Goal: Task Accomplishment & Management: Manage account settings

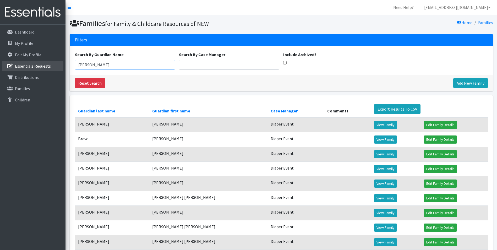
drag, startPoint x: 99, startPoint y: 64, endPoint x: 26, endPoint y: 62, distance: 73.1
click at [25, 62] on div "Need Help? shelby@fcrnew.org Organization Settings My Co-Workers My Profile Log…" at bounding box center [248, 185] width 497 height 371
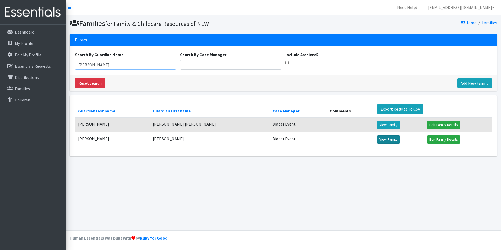
type input "Lena"
click at [377, 141] on link "View Family" at bounding box center [388, 139] width 23 height 8
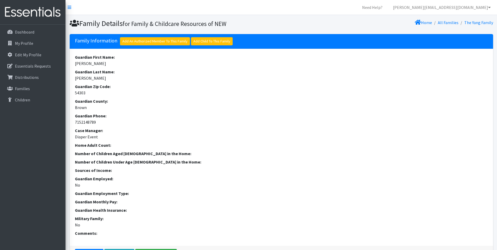
scroll to position [153, 0]
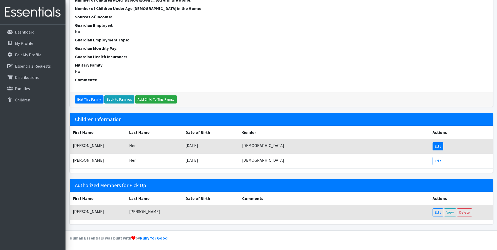
click at [438, 147] on link "Edit" at bounding box center [437, 146] width 11 height 8
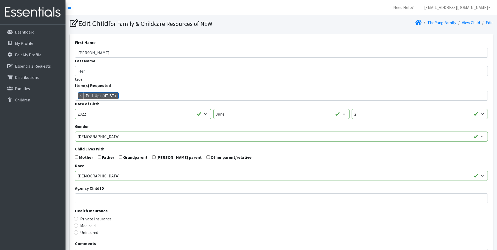
scroll to position [240, 0]
click at [80, 96] on span "×" at bounding box center [80, 95] width 5 height 6
select select
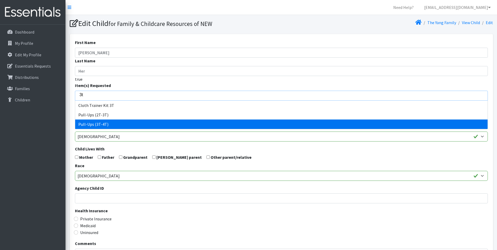
type input "3t"
select select "14494"
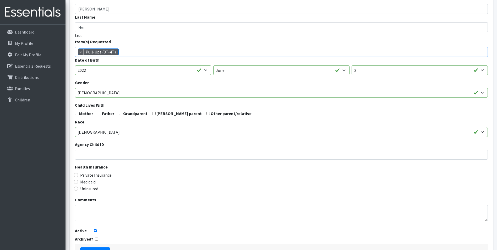
scroll to position [83, 0]
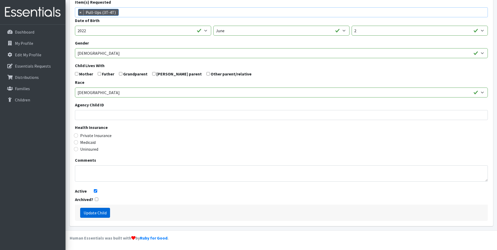
click at [102, 214] on input "Update Child" at bounding box center [95, 213] width 30 height 10
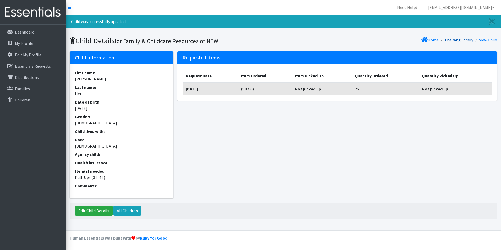
click at [464, 37] on link "The Yang Family" at bounding box center [458, 39] width 29 height 5
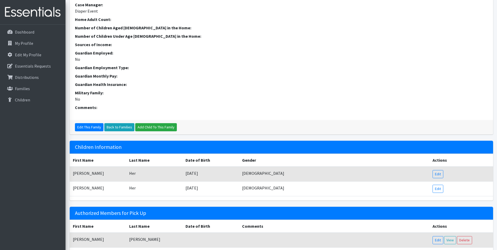
scroll to position [153, 0]
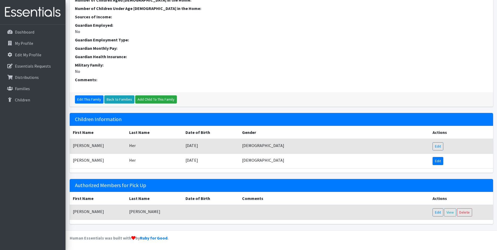
click at [440, 161] on link "Edit" at bounding box center [437, 161] width 11 height 8
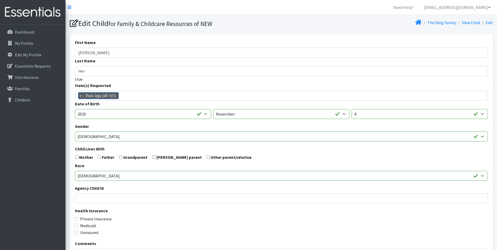
scroll to position [240, 0]
click at [78, 96] on span "×" at bounding box center [80, 95] width 5 height 6
select select
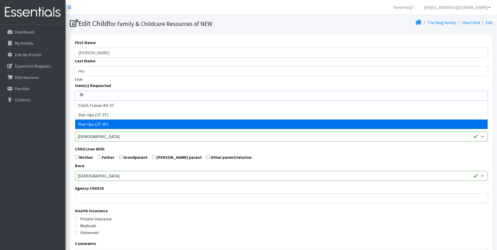
type input "3t"
select select "14494"
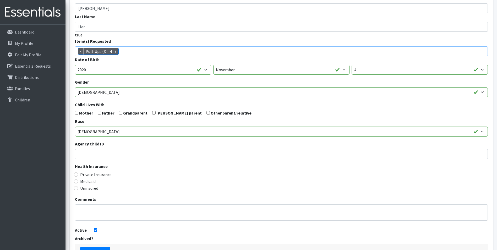
scroll to position [83, 0]
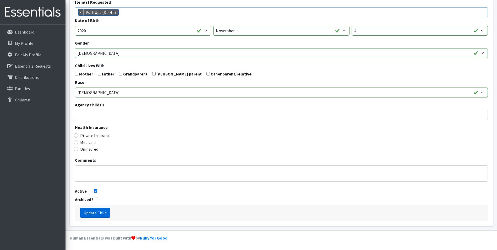
click at [96, 213] on input "Update Child" at bounding box center [95, 213] width 30 height 10
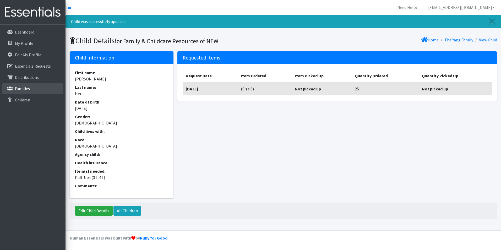
click at [19, 86] on p "Families" at bounding box center [22, 88] width 15 height 5
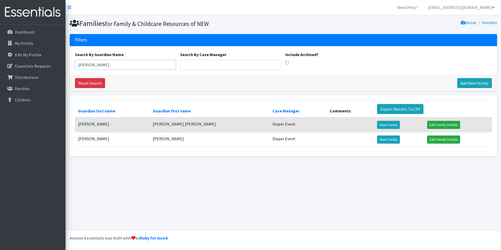
drag, startPoint x: 101, startPoint y: 67, endPoint x: -1, endPoint y: 60, distance: 102.4
click at [0, 60] on html "Need Help? shelby@fcrnew.org Organization Settings My Co-Workers My Profile Log…" at bounding box center [250, 125] width 501 height 250
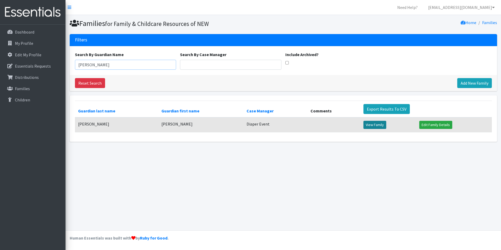
type input "Soua"
click at [371, 127] on link "View Family" at bounding box center [374, 125] width 23 height 8
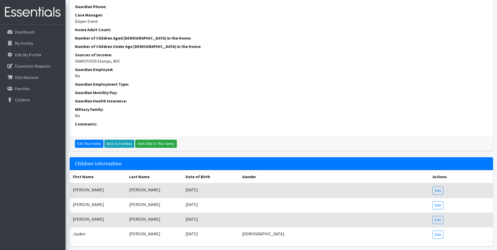
scroll to position [183, 0]
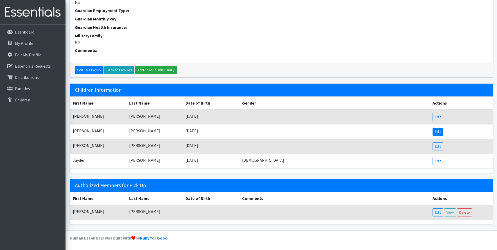
click at [439, 133] on link "Edit" at bounding box center [437, 132] width 11 height 8
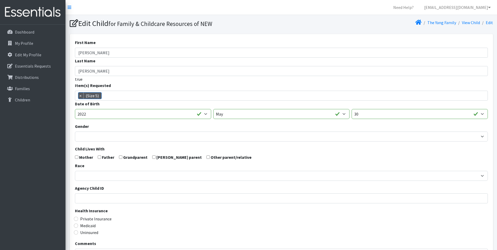
scroll to position [15, 0]
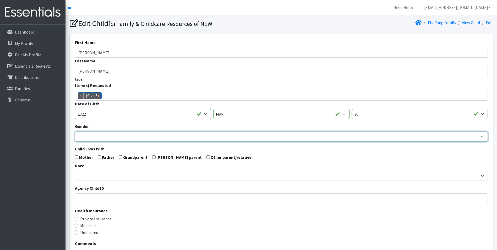
click at [95, 138] on select "Male Female" at bounding box center [281, 136] width 413 height 10
select select "Female"
click at [75, 131] on select "Male Female" at bounding box center [281, 136] width 413 height 10
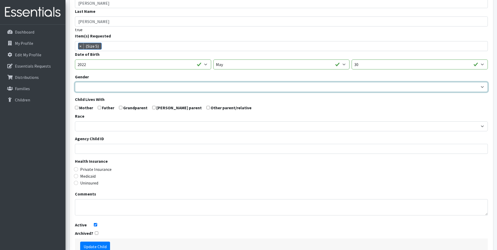
scroll to position [83, 0]
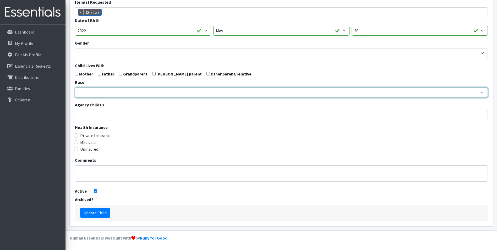
click at [97, 92] on select "African American Caucasian Hispanic Asian American Indian Pacific Islander Mult…" at bounding box center [281, 92] width 413 height 10
select select "[DEMOGRAPHIC_DATA]"
click at [75, 87] on select "African American Caucasian Hispanic Asian American Indian Pacific Islander Mult…" at bounding box center [281, 92] width 413 height 10
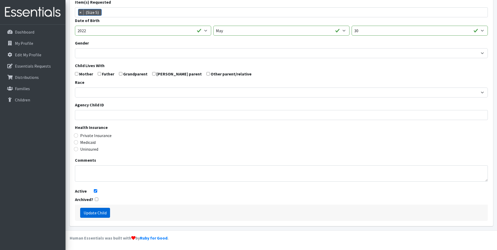
drag, startPoint x: 96, startPoint y: 213, endPoint x: 111, endPoint y: 200, distance: 20.0
click at [97, 211] on input "Update Child" at bounding box center [95, 213] width 30 height 10
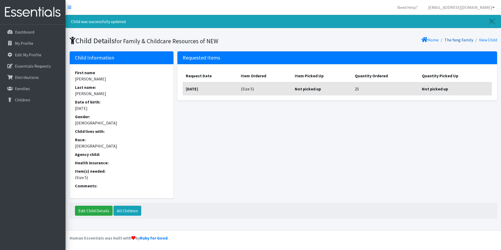
click at [458, 39] on link "The Yang Family" at bounding box center [458, 39] width 29 height 5
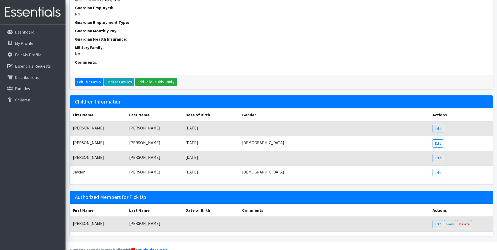
scroll to position [183, 0]
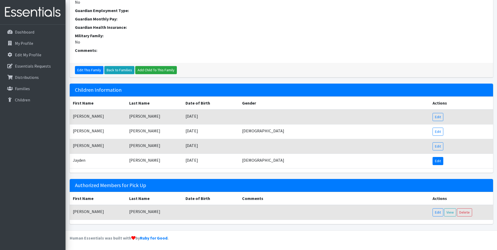
click at [437, 161] on link "Edit" at bounding box center [437, 161] width 11 height 8
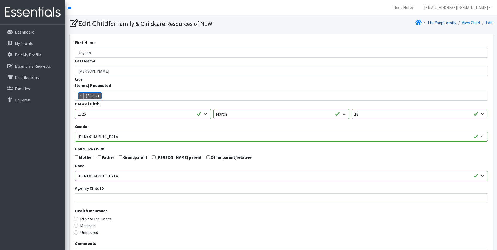
click at [448, 22] on link "The Yang Family" at bounding box center [441, 22] width 29 height 5
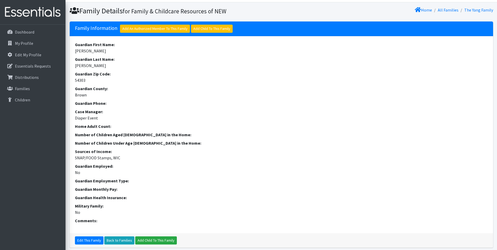
scroll to position [183, 0]
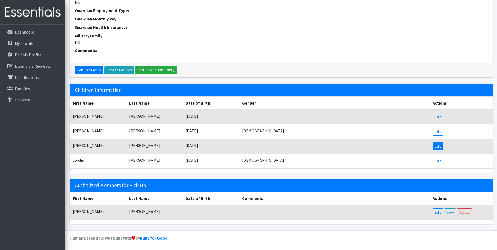
click at [437, 147] on link "Edit" at bounding box center [437, 146] width 11 height 8
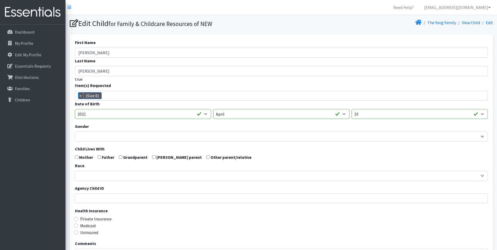
scroll to position [20, 0]
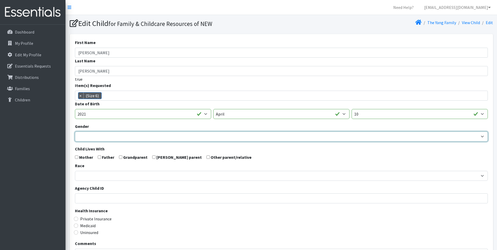
drag, startPoint x: 84, startPoint y: 136, endPoint x: 85, endPoint y: 141, distance: 5.5
click at [84, 136] on select "Male Female" at bounding box center [281, 136] width 413 height 10
select select "[DEMOGRAPHIC_DATA]"
click at [75, 131] on select "Male Female" at bounding box center [281, 136] width 413 height 10
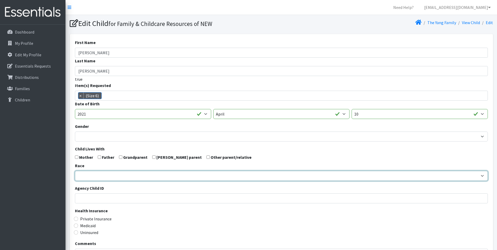
click at [93, 173] on select "African American Caucasian Hispanic Asian American Indian Pacific Islander Mult…" at bounding box center [281, 176] width 413 height 10
select select "Asian"
click at [75, 171] on select "African American Caucasian Hispanic Asian American Indian Pacific Islander Mult…" at bounding box center [281, 176] width 413 height 10
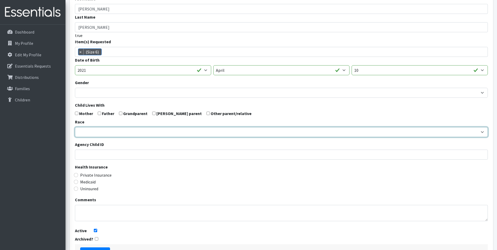
scroll to position [83, 0]
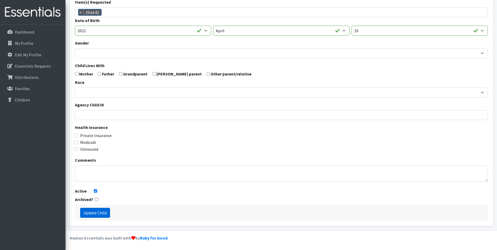
click at [92, 214] on input "Update Child" at bounding box center [95, 213] width 30 height 10
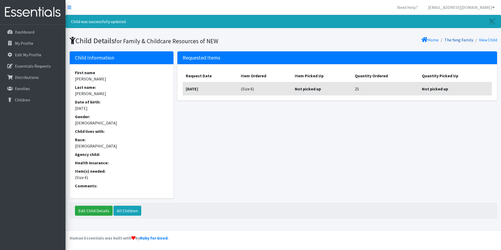
click at [463, 40] on link "The Yang Family" at bounding box center [458, 39] width 29 height 5
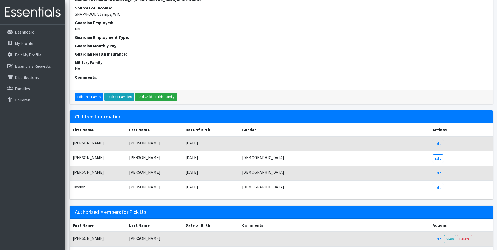
scroll to position [157, 0]
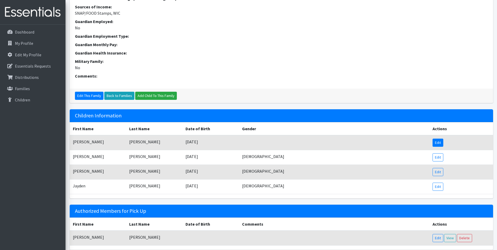
click at [439, 141] on link "Edit" at bounding box center [437, 143] width 11 height 8
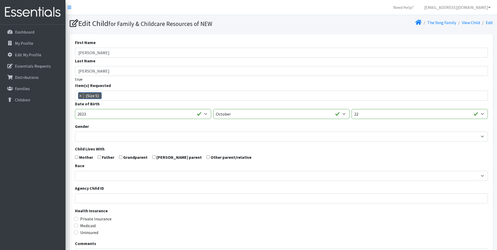
scroll to position [15, 0]
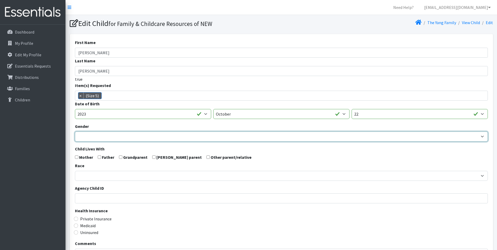
click at [88, 135] on select "Male Female" at bounding box center [281, 136] width 413 height 10
select select "Male"
click at [75, 131] on select "Male Female" at bounding box center [281, 136] width 413 height 10
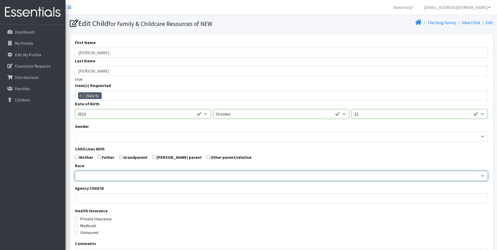
click at [84, 174] on select "African American Caucasian Hispanic Asian American Indian Pacific Islander Mult…" at bounding box center [281, 176] width 413 height 10
select select "[DEMOGRAPHIC_DATA]"
click at [75, 171] on select "African American Caucasian Hispanic Asian American Indian Pacific Islander Mult…" at bounding box center [281, 176] width 413 height 10
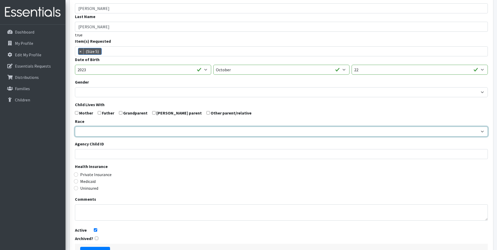
scroll to position [83, 0]
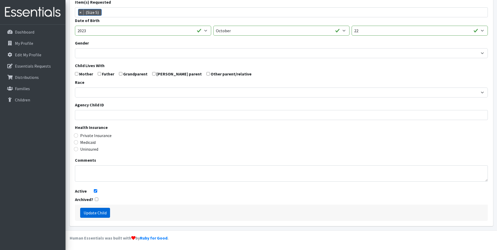
drag, startPoint x: 95, startPoint y: 213, endPoint x: 171, endPoint y: 194, distance: 78.6
click at [95, 213] on input "Update Child" at bounding box center [95, 213] width 30 height 10
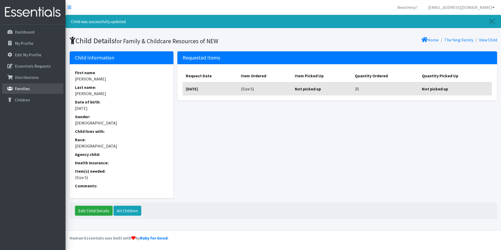
drag, startPoint x: 23, startPoint y: 89, endPoint x: 85, endPoint y: 96, distance: 62.3
click at [24, 89] on p "Families" at bounding box center [22, 88] width 15 height 5
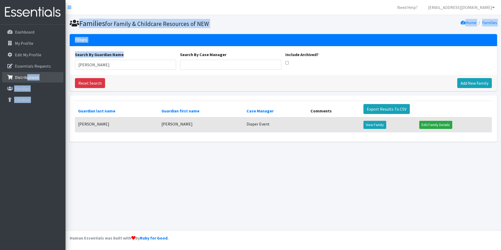
drag, startPoint x: 104, startPoint y: 72, endPoint x: 27, endPoint y: 74, distance: 77.0
click at [27, 74] on div "Need Help? [EMAIL_ADDRESS][DOMAIN_NAME] Organization Settings My Co-Workers My …" at bounding box center [250, 125] width 501 height 250
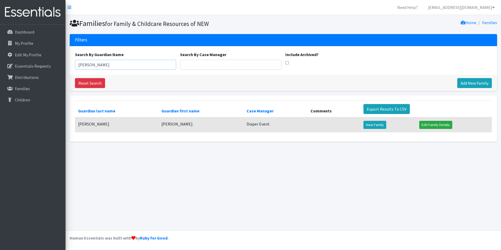
drag, startPoint x: 27, startPoint y: 74, endPoint x: 85, endPoint y: 66, distance: 58.7
click at [84, 65] on input "[PERSON_NAME]" at bounding box center [125, 65] width 101 height 10
drag, startPoint x: 96, startPoint y: 65, endPoint x: 76, endPoint y: 67, distance: 20.0
click at [75, 67] on input "[PERSON_NAME]" at bounding box center [125, 65] width 101 height 10
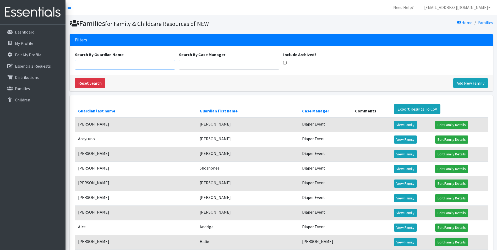
click at [139, 65] on input "Search By Guardian Name" at bounding box center [125, 65] width 100 height 10
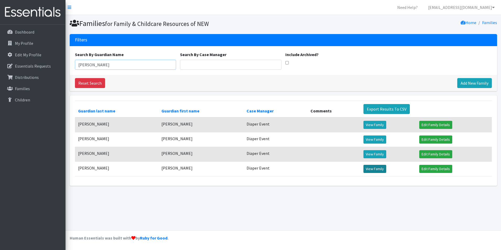
type input "vanessa"
click at [369, 170] on link "View Family" at bounding box center [374, 169] width 23 height 8
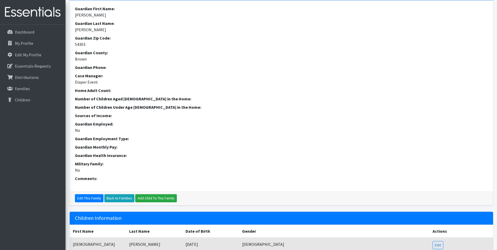
scroll to position [131, 0]
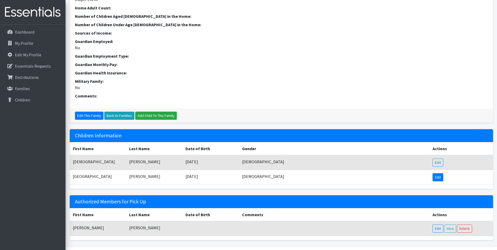
click at [439, 179] on link "Edit" at bounding box center [437, 177] width 11 height 8
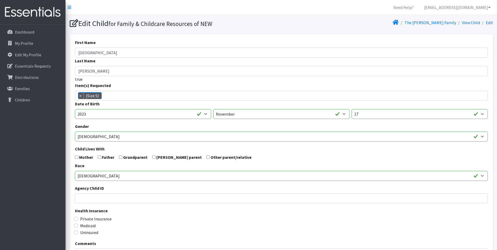
scroll to position [15, 0]
click at [79, 96] on span "×" at bounding box center [80, 95] width 5 height 6
select select
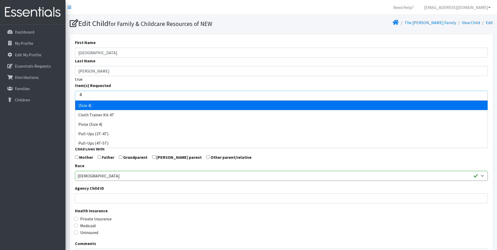
type input "4"
select select "14512"
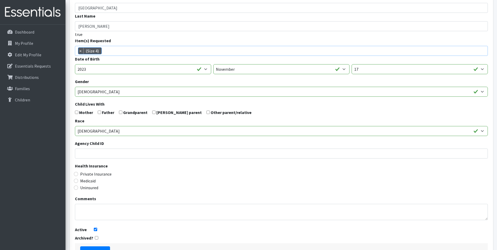
scroll to position [83, 0]
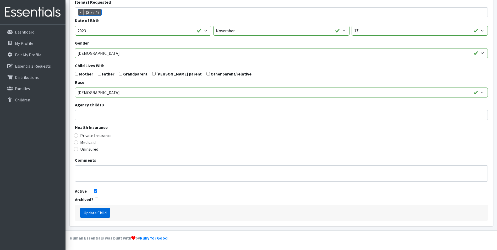
drag, startPoint x: 95, startPoint y: 214, endPoint x: 155, endPoint y: 154, distance: 85.0
click at [96, 210] on input "Update Child" at bounding box center [95, 213] width 30 height 10
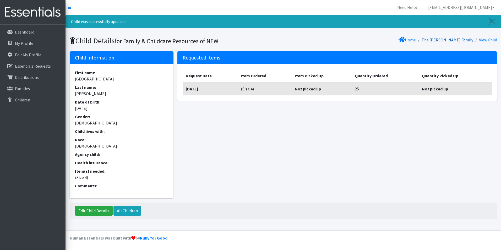
click at [463, 42] on link "The [PERSON_NAME] Family" at bounding box center [447, 39] width 52 height 5
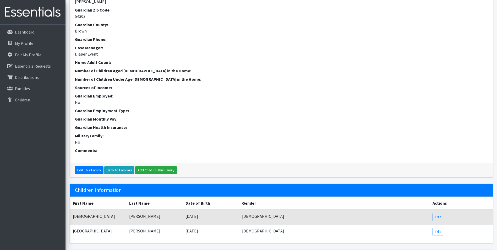
scroll to position [79, 0]
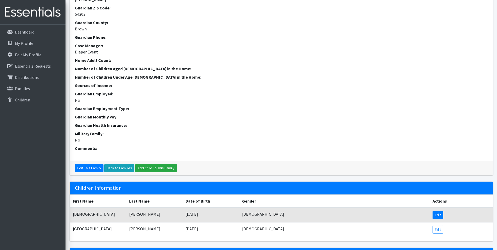
click at [437, 213] on link "Edit" at bounding box center [437, 215] width 11 height 8
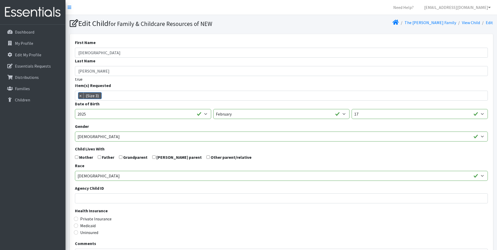
scroll to position [4, 0]
click at [19, 87] on p "Families" at bounding box center [22, 88] width 15 height 5
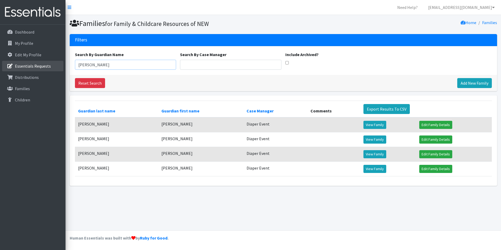
drag, startPoint x: 104, startPoint y: 65, endPoint x: 22, endPoint y: 67, distance: 82.5
click at [18, 67] on div "Need Help? shelby@fcrnew.org Organization Settings My Co-Workers My Profile Log…" at bounding box center [250, 125] width 501 height 250
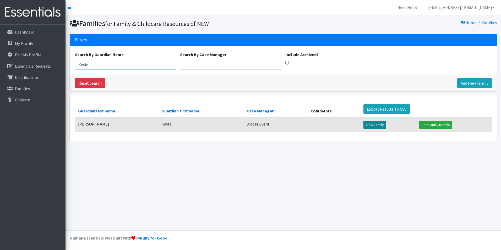
type input "Kayla"
click at [378, 124] on link "View Family" at bounding box center [374, 125] width 23 height 8
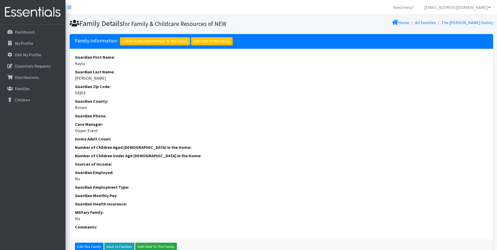
scroll to position [131, 0]
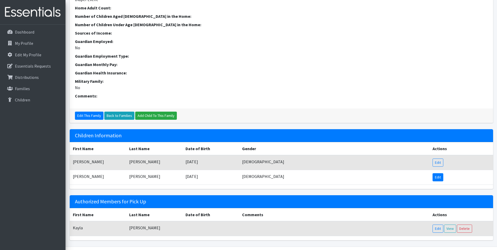
click at [436, 178] on link "Edit" at bounding box center [437, 177] width 11 height 8
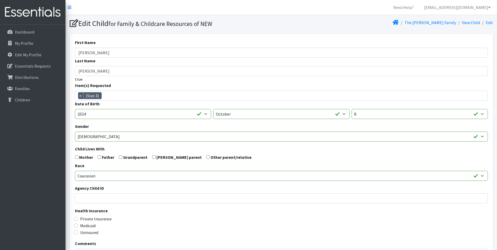
scroll to position [4, 0]
click at [79, 97] on span "×" at bounding box center [80, 95] width 5 height 6
select select
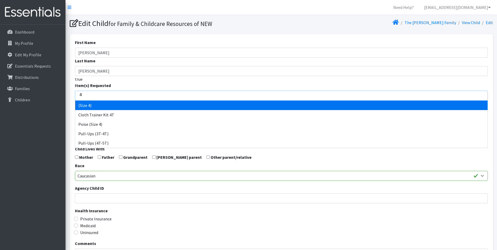
type input "4"
select select "14512"
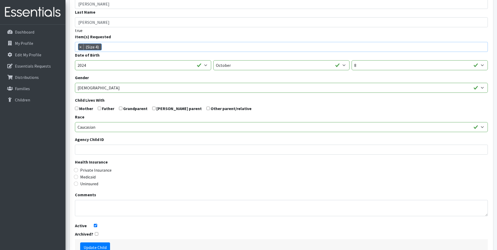
scroll to position [83, 0]
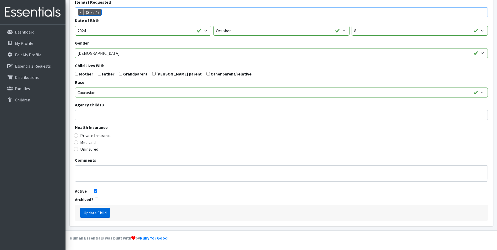
click at [100, 213] on input "Update Child" at bounding box center [95, 213] width 30 height 10
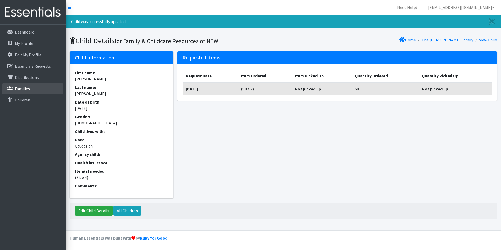
click at [13, 92] on link "Families" at bounding box center [32, 88] width 61 height 10
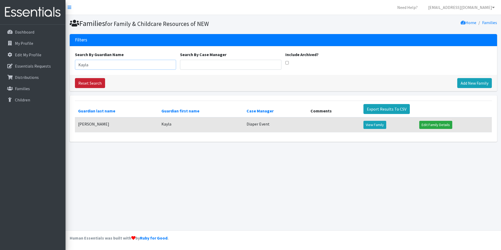
drag, startPoint x: 111, startPoint y: 65, endPoint x: 89, endPoint y: 83, distance: 28.5
click at [76, 78] on div "Filters Search By Guardian Name Kayla Search By Case Manager Include Archived? …" at bounding box center [283, 62] width 427 height 57
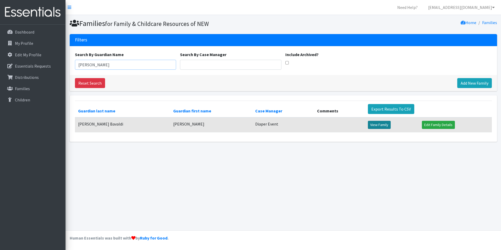
type input "Leonardo"
click at [368, 125] on link "View Family" at bounding box center [379, 125] width 23 height 8
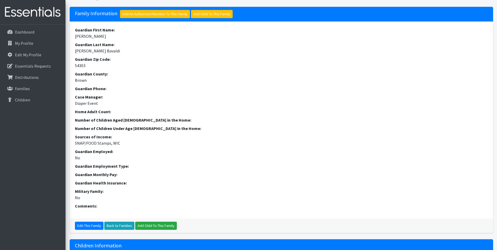
scroll to position [105, 0]
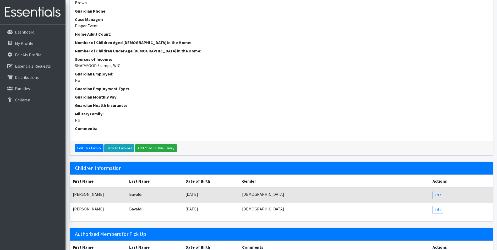
drag, startPoint x: 441, startPoint y: 196, endPoint x: 429, endPoint y: 192, distance: 12.4
click at [441, 196] on link "Edit" at bounding box center [437, 195] width 11 height 8
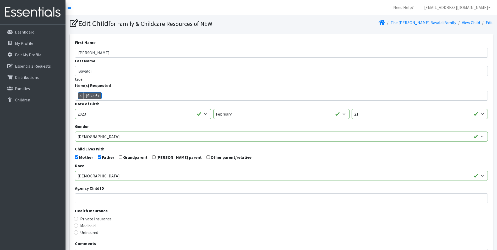
scroll to position [20, 0]
click at [80, 96] on span "×" at bounding box center [80, 95] width 5 height 6
select select
click at [122, 96] on input "search" at bounding box center [285, 94] width 411 height 5
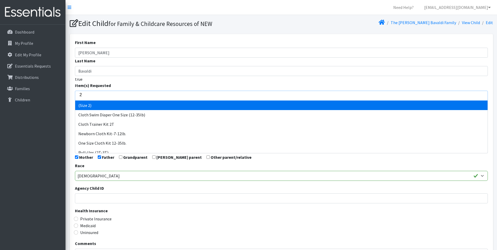
type input "2"
select select "14510"
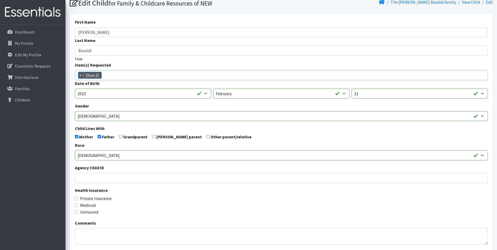
scroll to position [83, 0]
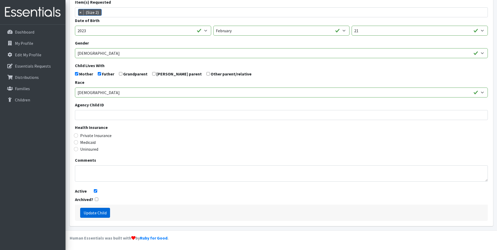
click at [96, 213] on input "Update Child" at bounding box center [95, 213] width 30 height 10
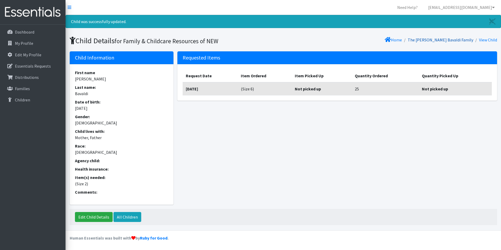
click at [437, 40] on link "The [PERSON_NAME] Bavaldi Family" at bounding box center [440, 39] width 65 height 5
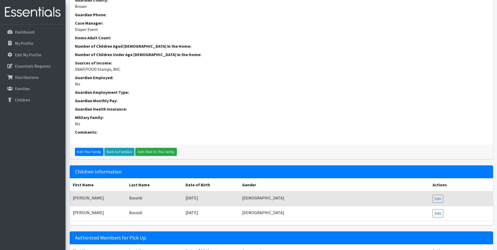
scroll to position [153, 0]
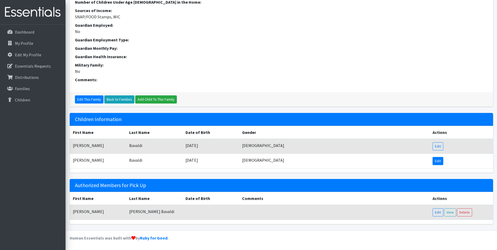
click at [436, 160] on link "Edit" at bounding box center [437, 161] width 11 height 8
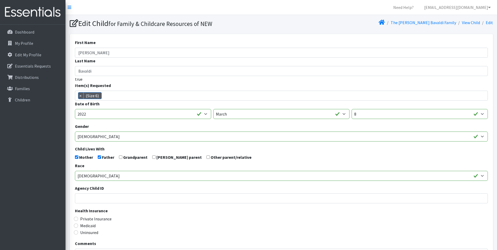
scroll to position [20, 0]
click at [24, 89] on p "Families" at bounding box center [22, 88] width 15 height 5
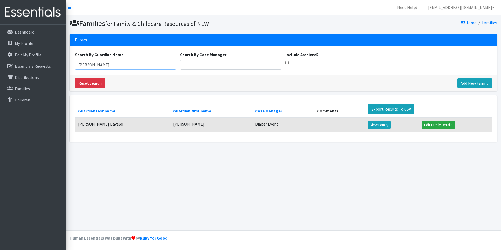
drag, startPoint x: 85, startPoint y: 64, endPoint x: 70, endPoint y: 65, distance: 15.5
click at [70, 65] on div "Search By Guardian Name [PERSON_NAME] Search By Case Manager Include Archived?" at bounding box center [283, 60] width 427 height 29
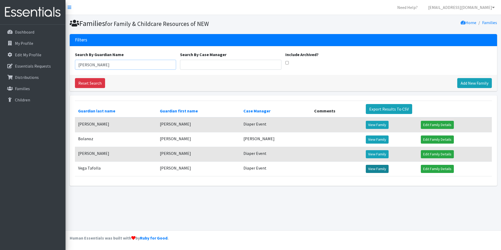
type input "[PERSON_NAME]"
click at [368, 167] on link "View Family" at bounding box center [377, 169] width 23 height 8
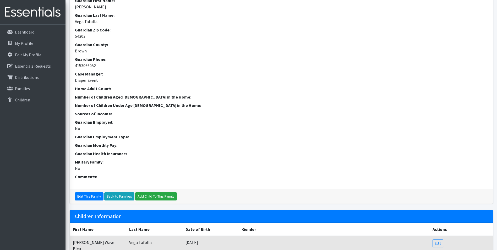
scroll to position [139, 0]
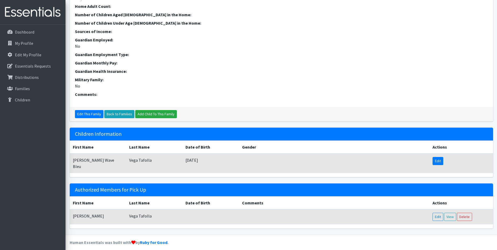
click at [437, 160] on link "Edit" at bounding box center [437, 161] width 11 height 8
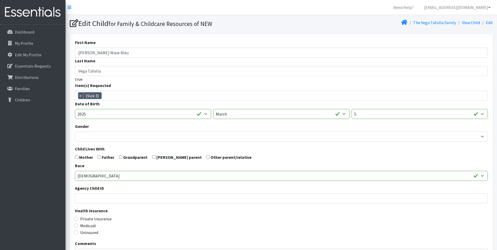
scroll to position [4, 0]
click at [81, 97] on span "×" at bounding box center [80, 95] width 5 height 6
select select
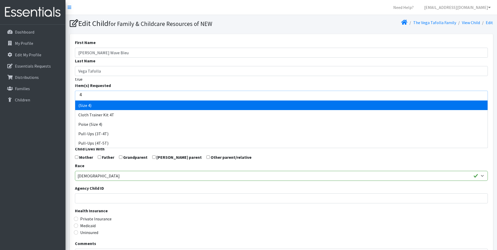
type input "4"
select select "14512"
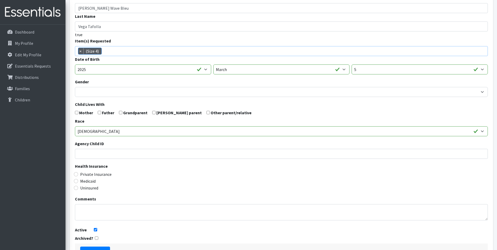
scroll to position [83, 0]
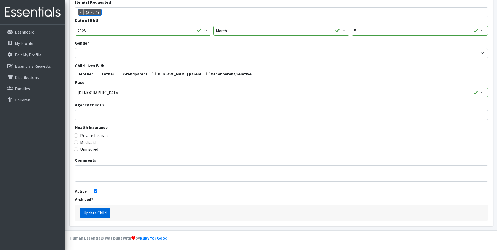
drag, startPoint x: 100, startPoint y: 213, endPoint x: 106, endPoint y: 207, distance: 8.7
click at [100, 213] on input "Update Child" at bounding box center [95, 213] width 30 height 10
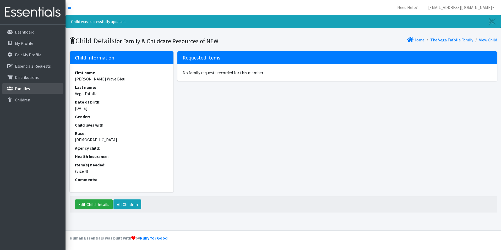
drag, startPoint x: 20, startPoint y: 90, endPoint x: 23, endPoint y: 89, distance: 3.4
click at [20, 90] on p "Families" at bounding box center [22, 88] width 15 height 5
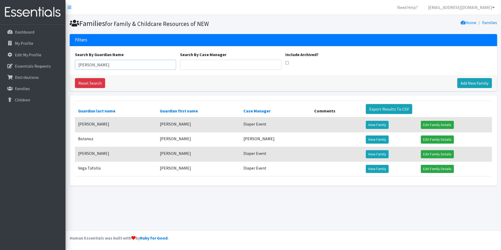
click at [146, 62] on input "[PERSON_NAME]" at bounding box center [125, 65] width 101 height 10
drag, startPoint x: 146, startPoint y: 62, endPoint x: 10, endPoint y: 79, distance: 137.2
click at [10, 79] on div "Need Help? [EMAIL_ADDRESS][DOMAIN_NAME] Organization Settings My Co-Workers My …" at bounding box center [250, 125] width 501 height 250
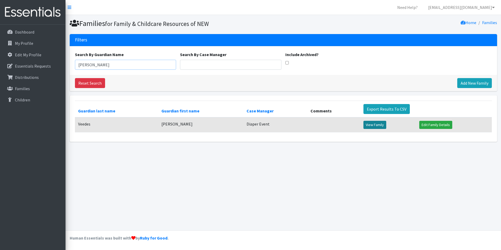
type input "[PERSON_NAME]"
click at [373, 125] on link "View Family" at bounding box center [374, 125] width 23 height 8
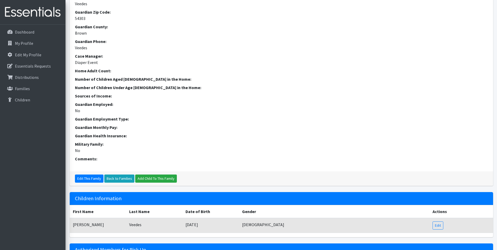
scroll to position [105, 0]
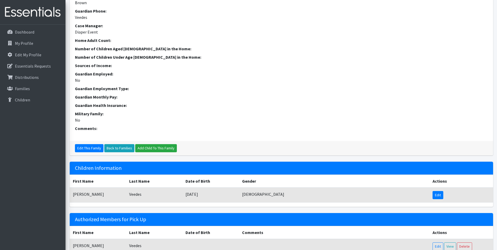
click at [440, 194] on link "Edit" at bounding box center [437, 195] width 11 height 8
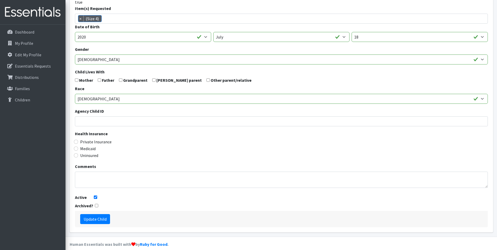
scroll to position [83, 0]
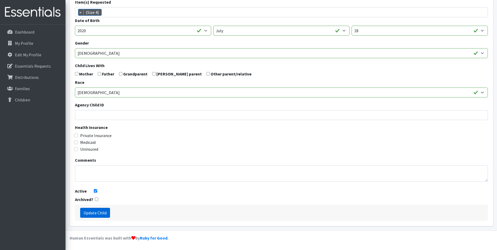
click at [99, 213] on input "Update Child" at bounding box center [95, 213] width 30 height 10
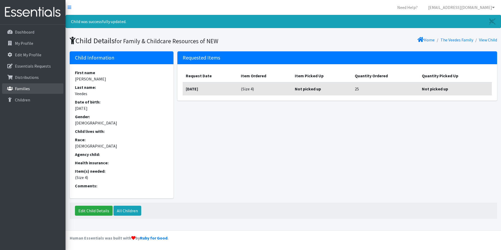
click at [21, 88] on p "Families" at bounding box center [22, 88] width 15 height 5
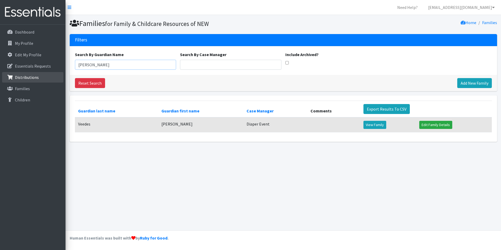
drag, startPoint x: 77, startPoint y: 67, endPoint x: 53, endPoint y: 72, distance: 24.6
click at [53, 72] on div "Need Help? shelby@fcrnew.org Organization Settings My Co-Workers My Profile Log…" at bounding box center [250, 125] width 501 height 250
type input "Tatum"
click at [368, 123] on link "View Family" at bounding box center [374, 125] width 23 height 8
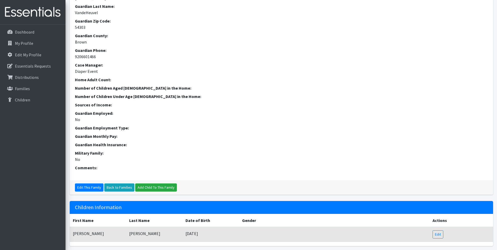
scroll to position [105, 0]
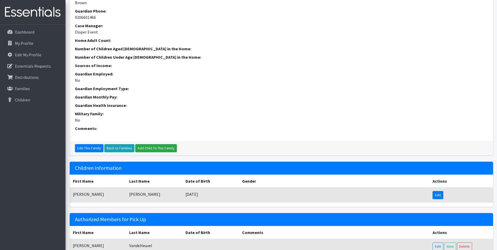
click at [439, 195] on link "Edit" at bounding box center [437, 195] width 11 height 8
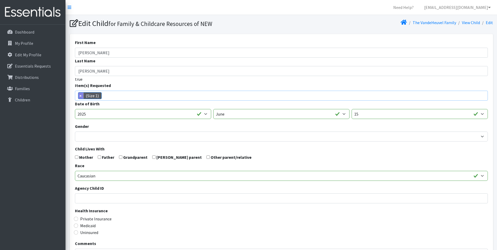
click at [79, 96] on span "×" at bounding box center [80, 95] width 5 height 6
select select
click at [83, 96] on input "search" at bounding box center [285, 94] width 411 height 5
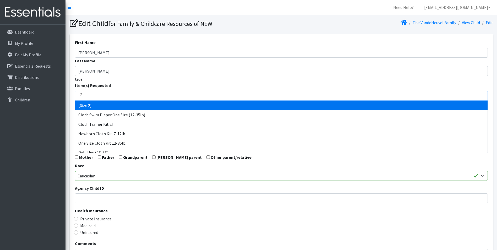
type input "2"
select select "14510"
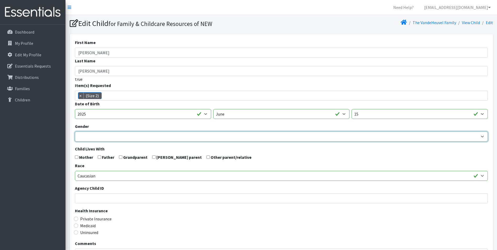
click at [88, 136] on select "Male Female" at bounding box center [281, 136] width 413 height 10
select select "Male"
click at [75, 131] on select "Male Female" at bounding box center [281, 136] width 413 height 10
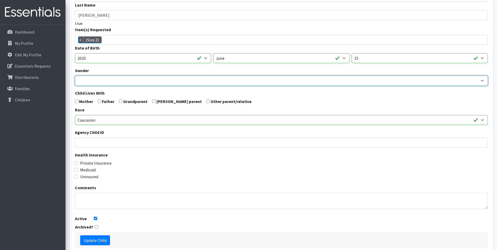
scroll to position [83, 0]
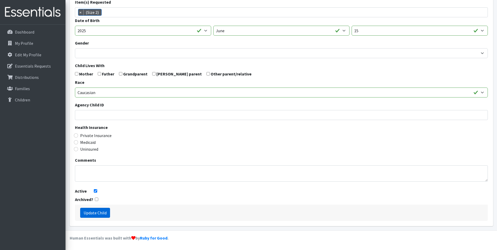
click at [98, 212] on input "Update Child" at bounding box center [95, 213] width 30 height 10
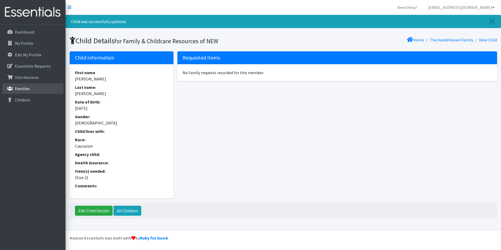
click at [25, 89] on p "Families" at bounding box center [22, 88] width 15 height 5
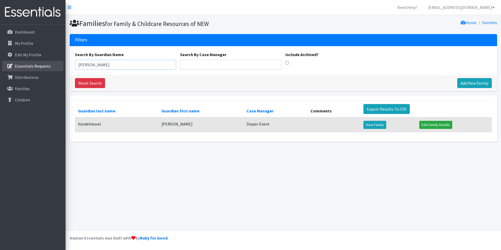
drag, startPoint x: 89, startPoint y: 67, endPoint x: 18, endPoint y: 63, distance: 70.3
click at [18, 63] on div "Need Help? shelby@fcrnew.org Organization Settings My Co-Workers My Profile Log…" at bounding box center [250, 125] width 501 height 250
type input "Jena"
click at [369, 124] on link "View Family" at bounding box center [375, 125] width 23 height 8
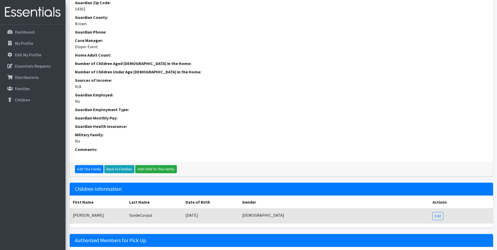
scroll to position [139, 0]
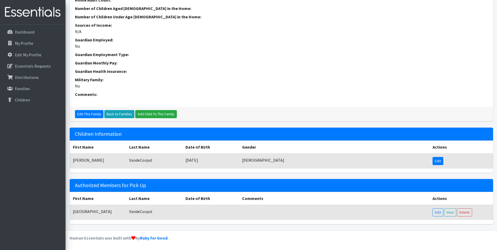
click at [439, 161] on link "Edit" at bounding box center [437, 161] width 11 height 8
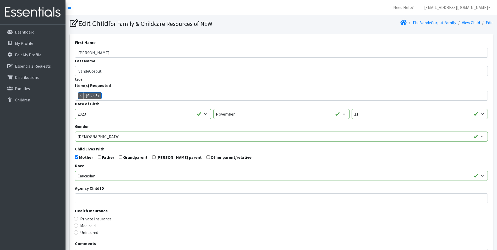
scroll to position [15, 0]
click at [80, 96] on span "×" at bounding box center [80, 95] width 5 height 6
select select
click at [94, 97] on input "search" at bounding box center [285, 94] width 411 height 5
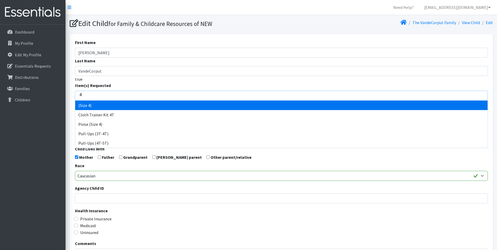
type input "4"
select select "14512"
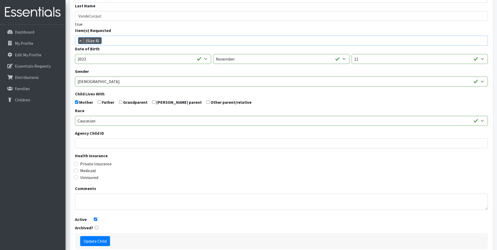
scroll to position [83, 0]
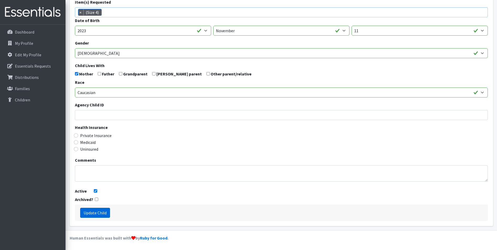
click at [107, 215] on input "Update Child" at bounding box center [95, 213] width 30 height 10
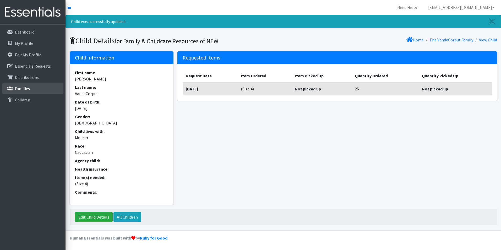
drag, startPoint x: 28, startPoint y: 88, endPoint x: 56, endPoint y: 83, distance: 28.6
click at [28, 87] on p "Families" at bounding box center [22, 88] width 15 height 5
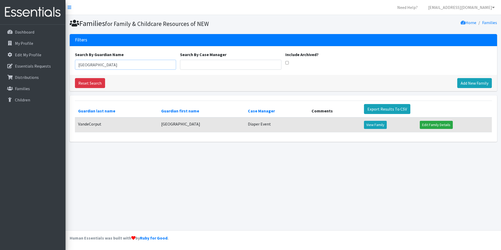
drag, startPoint x: 92, startPoint y: 62, endPoint x: 64, endPoint y: 65, distance: 28.2
click at [64, 65] on div "Need Help? shelby@fcrnew.org Organization Settings My Co-Workers My Profile Log…" at bounding box center [250, 125] width 501 height 250
type input "Julissa"
click at [364, 124] on link "View Family" at bounding box center [374, 125] width 23 height 8
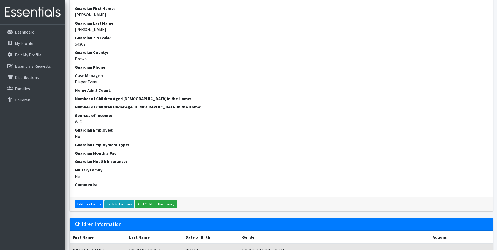
scroll to position [105, 0]
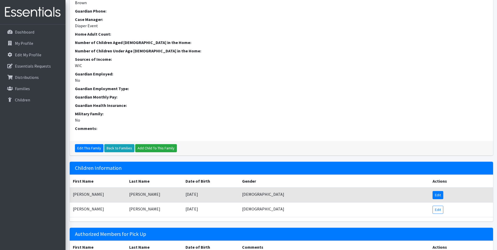
click at [439, 195] on link "Edit" at bounding box center [437, 195] width 11 height 8
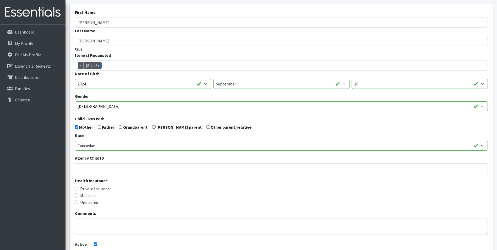
scroll to position [83, 0]
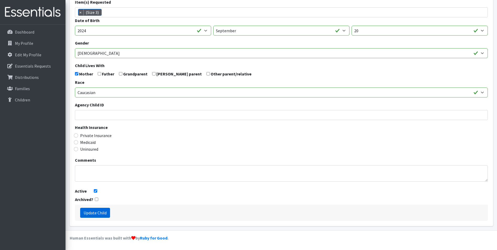
click at [102, 212] on input "Update Child" at bounding box center [95, 213] width 30 height 10
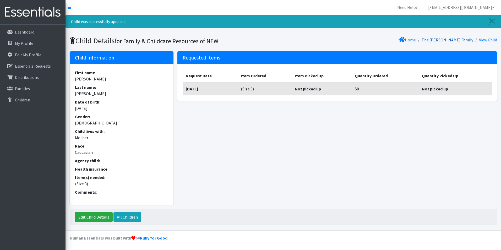
click at [456, 39] on link "The Trejo Family" at bounding box center [447, 39] width 52 height 5
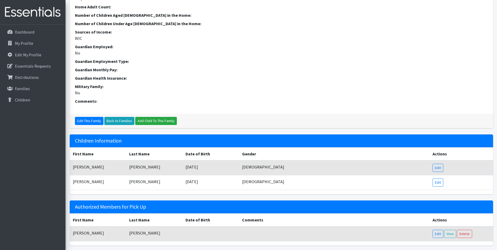
scroll to position [153, 0]
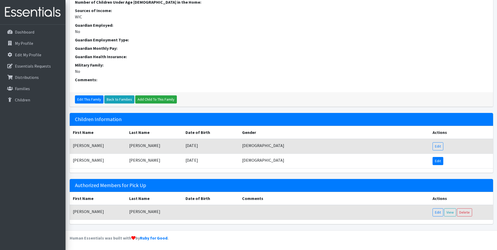
click at [436, 160] on link "Edit" at bounding box center [437, 161] width 11 height 8
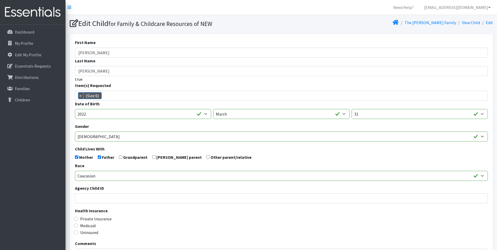
scroll to position [20, 0]
click at [21, 90] on p "Families" at bounding box center [22, 88] width 15 height 5
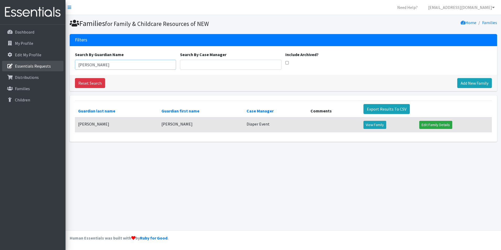
drag, startPoint x: 80, startPoint y: 64, endPoint x: 54, endPoint y: 62, distance: 25.8
click at [54, 62] on div "Need Help? shelby@fcrnew.org Organization Settings My Co-Workers My Profile Log…" at bounding box center [250, 125] width 501 height 250
click at [96, 65] on input "[PERSON_NAME]" at bounding box center [125, 65] width 101 height 10
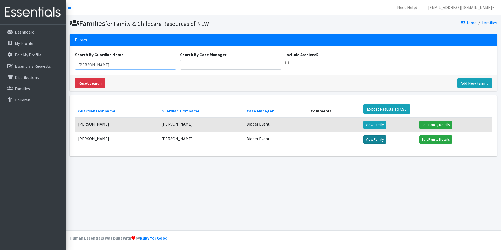
type input "Jasmine"
click at [367, 139] on link "View Family" at bounding box center [374, 139] width 23 height 8
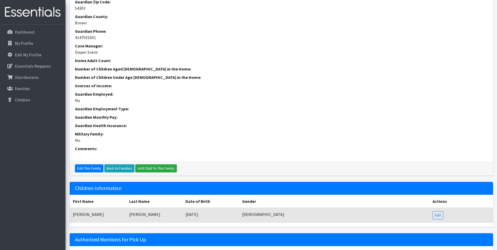
scroll to position [139, 0]
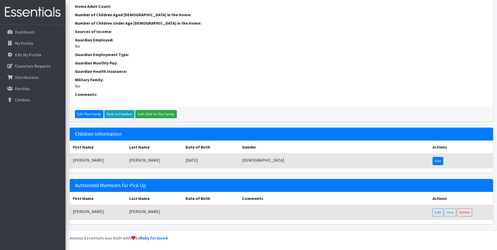
drag, startPoint x: 439, startPoint y: 160, endPoint x: 421, endPoint y: 159, distance: 18.1
click at [439, 160] on link "Edit" at bounding box center [437, 161] width 11 height 8
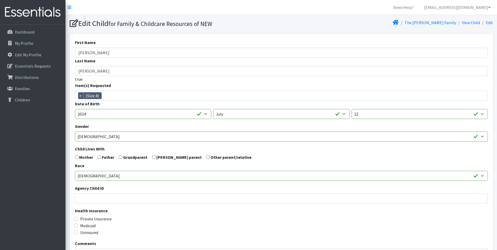
scroll to position [9, 0]
click at [79, 98] on span "×" at bounding box center [80, 95] width 5 height 6
select select
click at [85, 96] on input "search" at bounding box center [285, 94] width 411 height 5
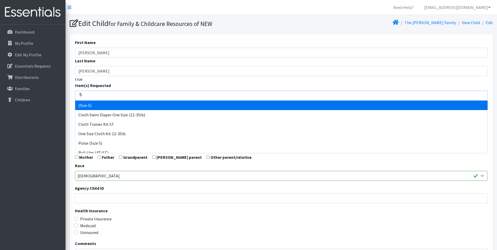
type input "5"
select select "14488"
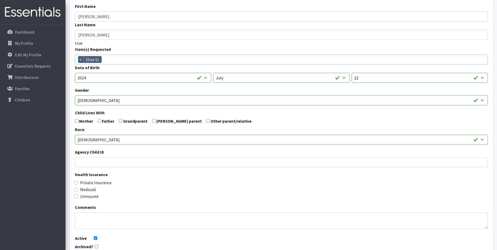
scroll to position [83, 0]
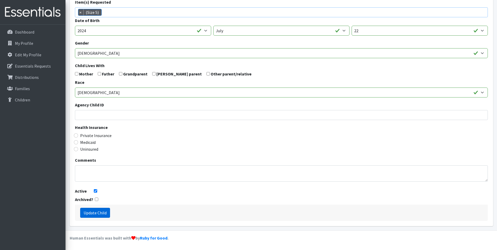
click at [91, 210] on input "Update Child" at bounding box center [95, 213] width 30 height 10
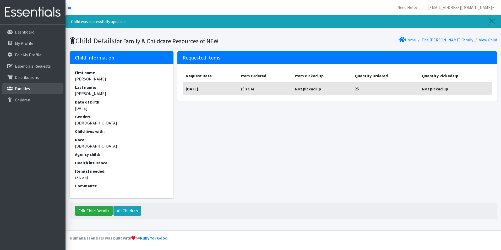
click at [27, 90] on p "Families" at bounding box center [22, 88] width 15 height 5
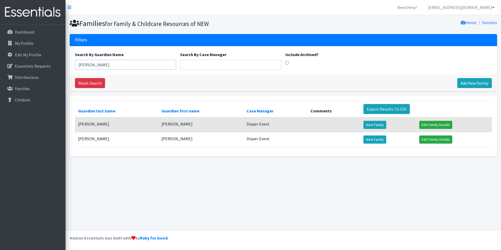
click at [97, 67] on input "Jasmine" at bounding box center [125, 65] width 101 height 10
type input "J"
type input "Maribel"
click at [370, 125] on link "View Family" at bounding box center [374, 125] width 23 height 8
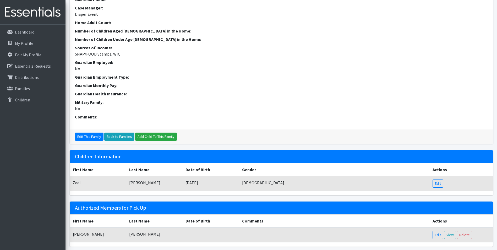
scroll to position [139, 0]
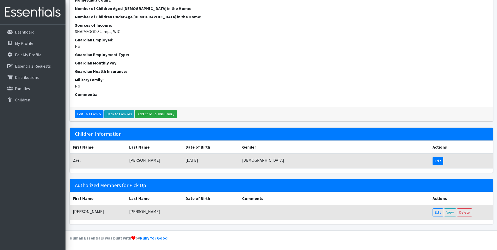
click at [441, 161] on link "Edit" at bounding box center [437, 161] width 11 height 8
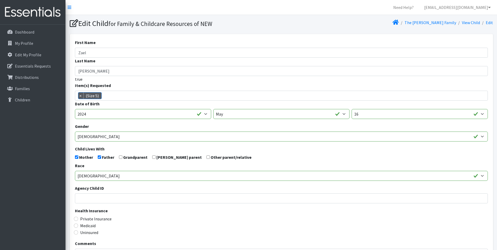
scroll to position [15, 0]
click at [81, 95] on span "×" at bounding box center [80, 95] width 5 height 6
select select
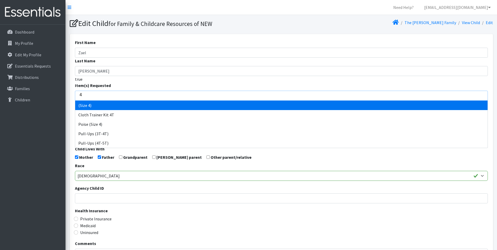
type input "4"
select select "14512"
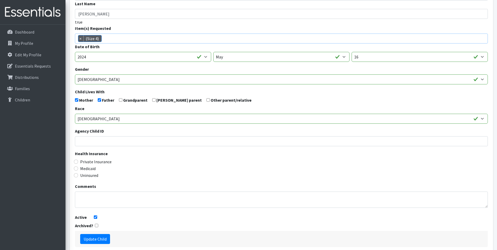
scroll to position [83, 0]
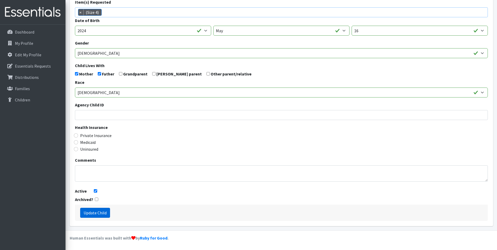
drag, startPoint x: 103, startPoint y: 214, endPoint x: 92, endPoint y: 150, distance: 65.0
click at [103, 213] on input "Update Child" at bounding box center [95, 213] width 30 height 10
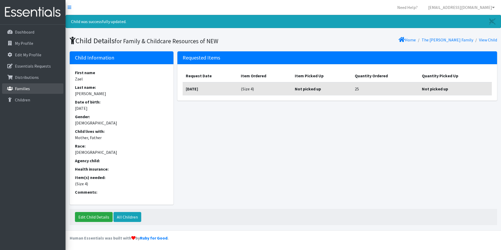
click at [26, 89] on p "Families" at bounding box center [22, 88] width 15 height 5
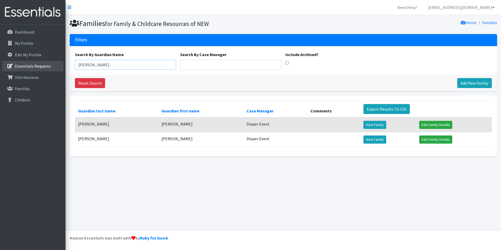
drag, startPoint x: 96, startPoint y: 66, endPoint x: 39, endPoint y: 68, distance: 56.4
click at [39, 68] on div "Need Help? shelby@fcrnew.org Organization Settings My Co-Workers My Profile Log…" at bounding box center [250, 125] width 501 height 250
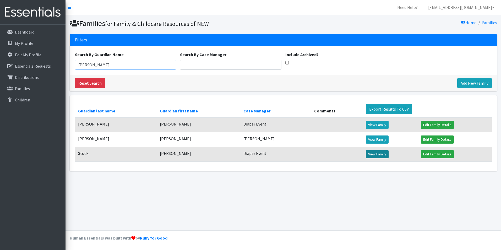
type input "EMily"
click at [373, 156] on link "View Family" at bounding box center [377, 154] width 23 height 8
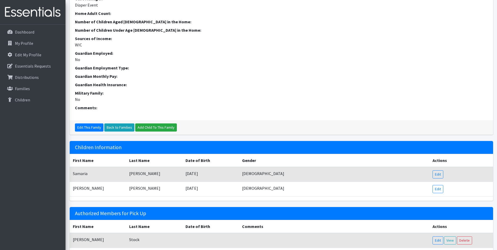
scroll to position [153, 0]
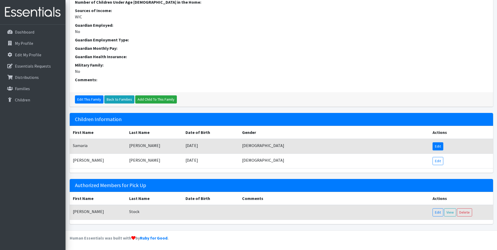
click at [433, 145] on link "Edit" at bounding box center [437, 146] width 11 height 8
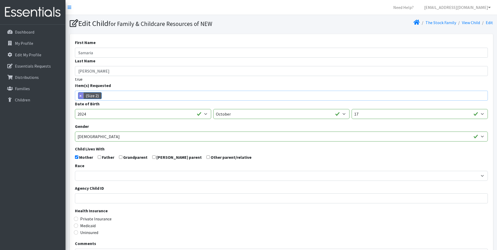
click at [79, 94] on span "×" at bounding box center [80, 95] width 5 height 6
select select
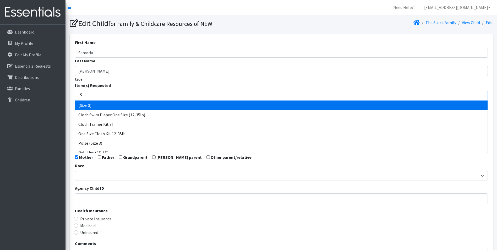
type input "3"
select select "14507"
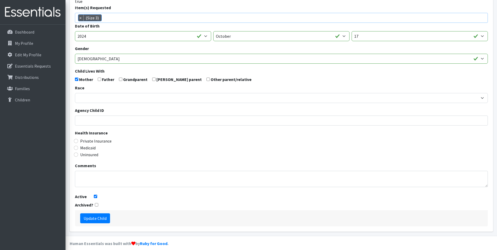
scroll to position [83, 0]
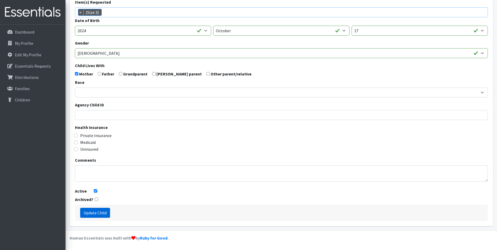
click at [101, 210] on input "Update Child" at bounding box center [95, 213] width 30 height 10
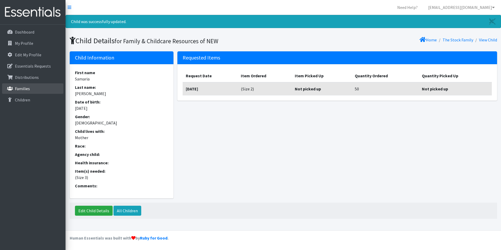
click at [23, 88] on p "Families" at bounding box center [22, 88] width 15 height 5
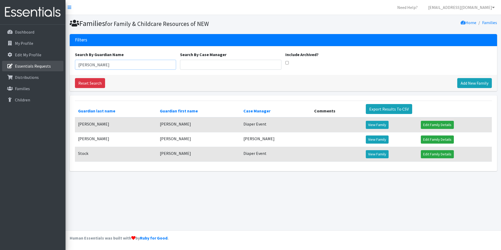
drag, startPoint x: 94, startPoint y: 63, endPoint x: 34, endPoint y: 61, distance: 60.8
click at [34, 61] on div "Need Help? [EMAIL_ADDRESS][DOMAIN_NAME] Organization Settings My Co-Workers My …" at bounding box center [250, 125] width 501 height 250
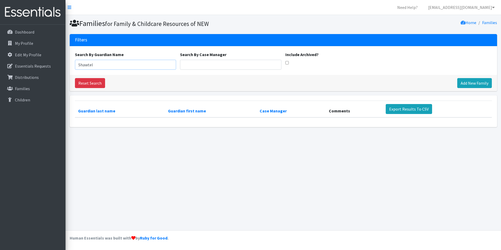
drag, startPoint x: 87, startPoint y: 66, endPoint x: 107, endPoint y: 80, distance: 23.8
click at [89, 66] on input "Shawtel" at bounding box center [125, 65] width 101 height 10
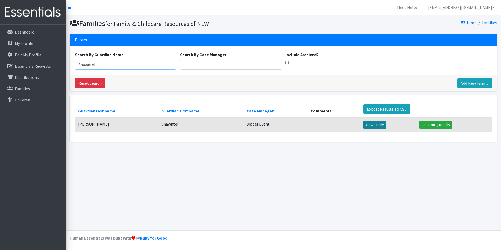
type input "Shawntel"
